Goal: Navigation & Orientation: Find specific page/section

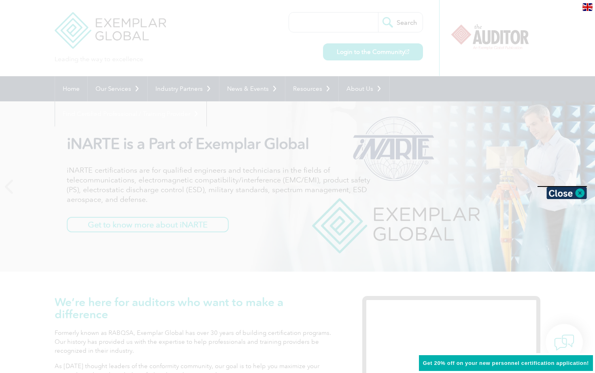
click at [520, 41] on div at bounding box center [297, 186] width 595 height 373
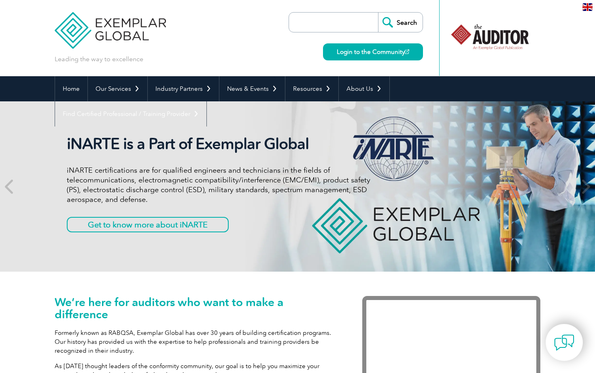
click at [124, 244] on div "iNARTE is a Part of Exemplar Global iNARTE certifications are for qualified eng…" at bounding box center [298, 186] width 486 height 170
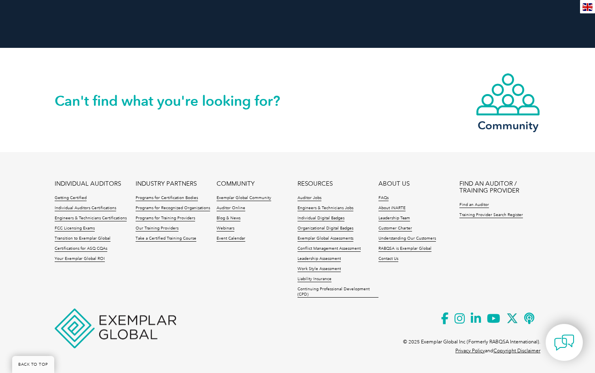
scroll to position [1845, 0]
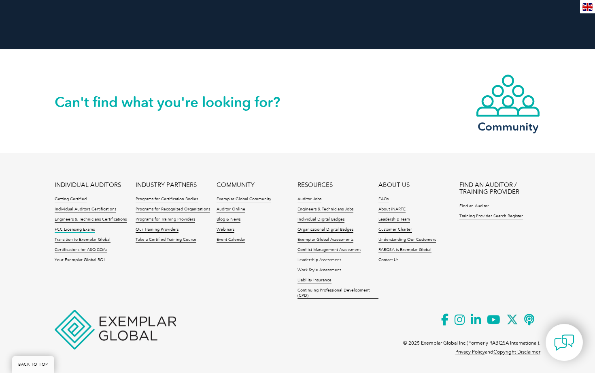
click at [83, 228] on link "FCC Licensing Exams" at bounding box center [75, 230] width 40 height 6
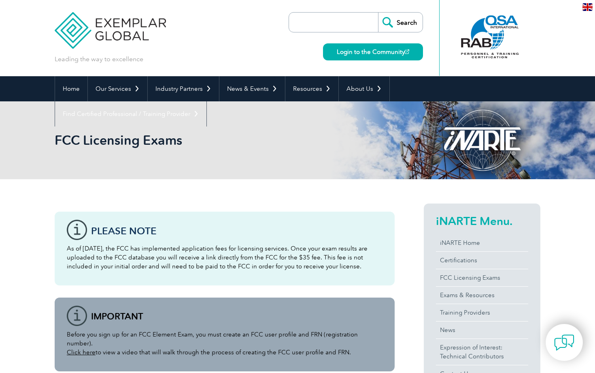
click at [251, 158] on div "FCC Licensing Exams" at bounding box center [298, 140] width 486 height 78
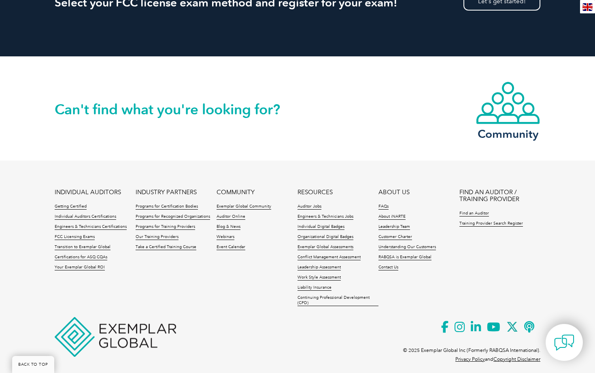
scroll to position [1392, 0]
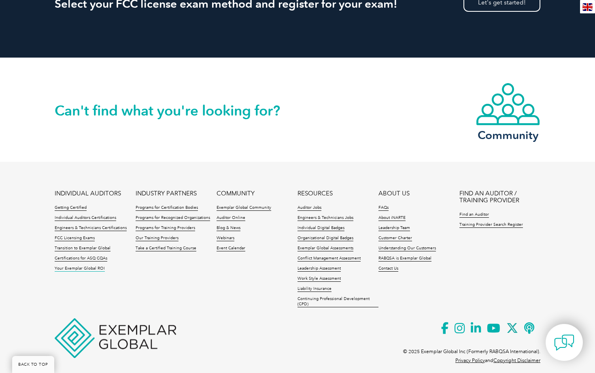
click at [91, 266] on link "Your Exemplar Global ROI" at bounding box center [80, 269] width 50 height 6
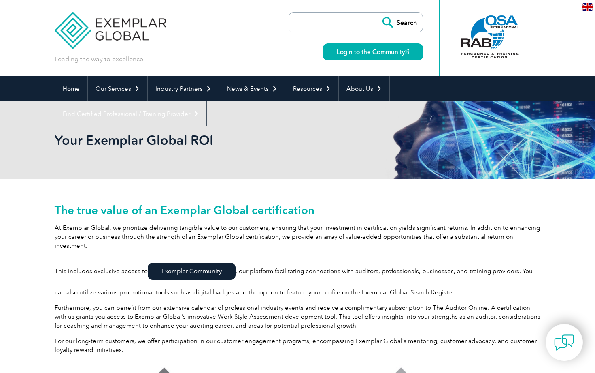
click at [188, 262] on link "Exemplar Community" at bounding box center [192, 270] width 88 height 17
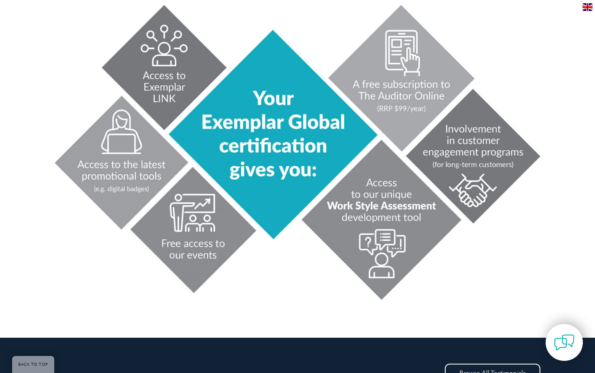
scroll to position [365, 0]
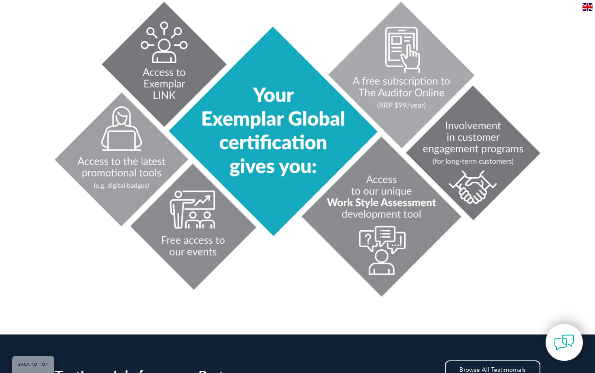
click at [154, 65] on img at bounding box center [298, 149] width 486 height 300
click at [158, 60] on img at bounding box center [298, 149] width 486 height 300
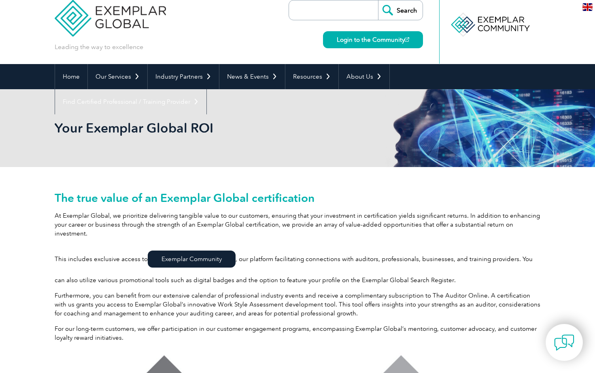
scroll to position [-1, 0]
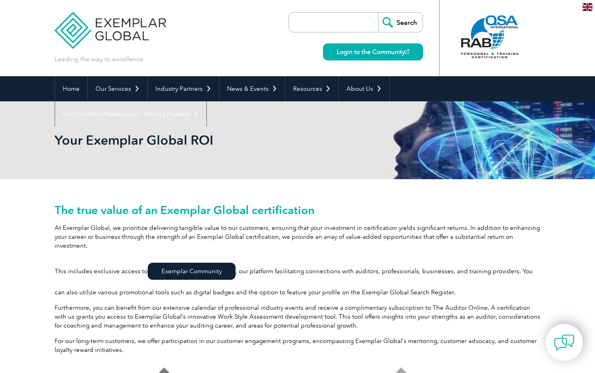
click at [188, 263] on link "Exemplar Community" at bounding box center [192, 270] width 88 height 17
click at [355, 55] on link "Login to the Community" at bounding box center [373, 51] width 100 height 17
